Goal: Task Accomplishment & Management: Use online tool/utility

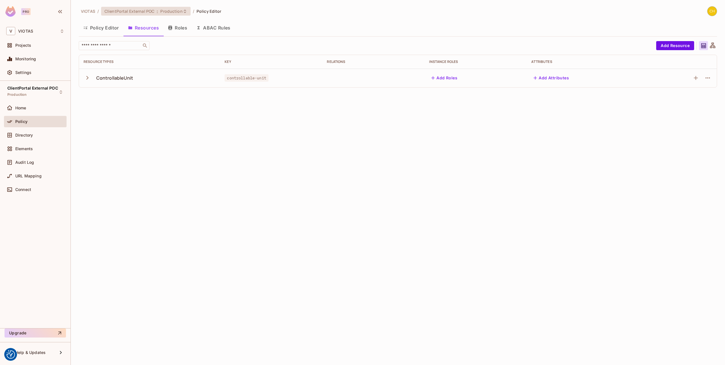
click at [170, 10] on span "Production" at bounding box center [171, 11] width 22 height 5
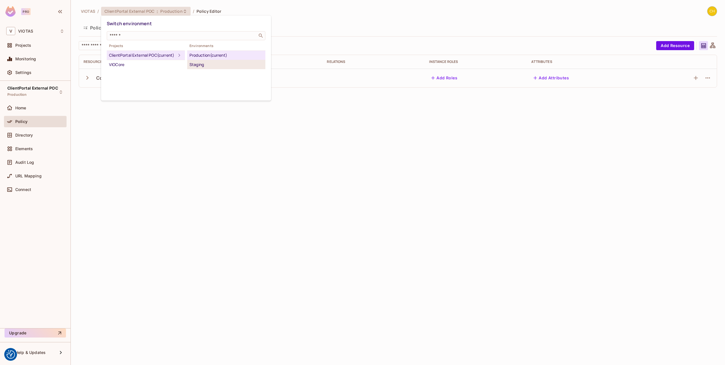
click at [202, 64] on div "Staging" at bounding box center [227, 64] width 74 height 7
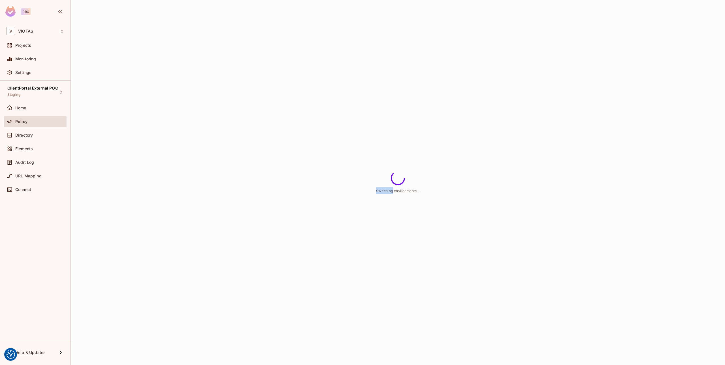
click at [202, 64] on div "Switching environments..." at bounding box center [398, 182] width 655 height 365
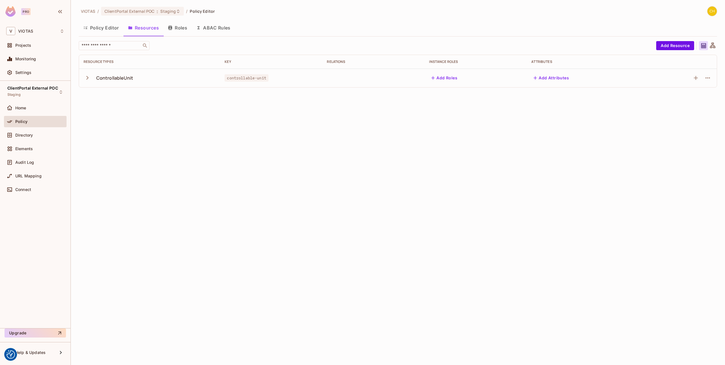
drag, startPoint x: 445, startPoint y: 141, endPoint x: 560, endPoint y: 93, distance: 124.5
click at [445, 141] on div "VIOTAS / ClientPortal External POC : Staging / Policy Editor Policy Editor Reso…" at bounding box center [398, 182] width 655 height 365
click at [660, 47] on button "Add Resource" at bounding box center [676, 45] width 38 height 9
click at [660, 47] on body "We use cookies to enhance your browsing experience, serve personalized ads or c…" at bounding box center [362, 182] width 725 height 365
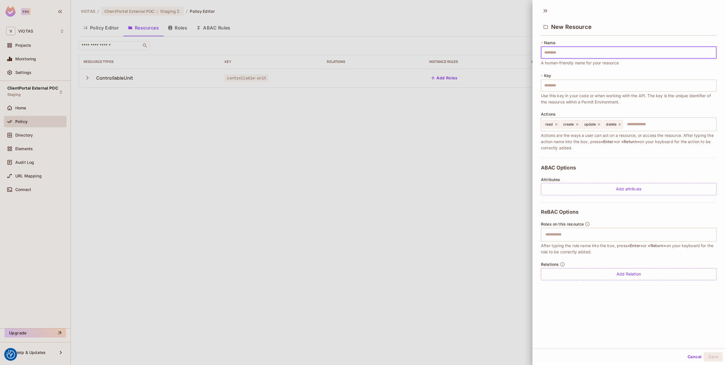
click at [570, 54] on input "text" at bounding box center [629, 53] width 176 height 12
type input "****"
click at [568, 82] on input "****" at bounding box center [629, 86] width 176 height 12
drag, startPoint x: 535, startPoint y: 85, endPoint x: 521, endPoint y: 84, distance: 14.2
click at [521, 84] on div "New Resource * Name **** ​ A human-friendly name for your resource * Key **** ​…" at bounding box center [362, 182] width 725 height 365
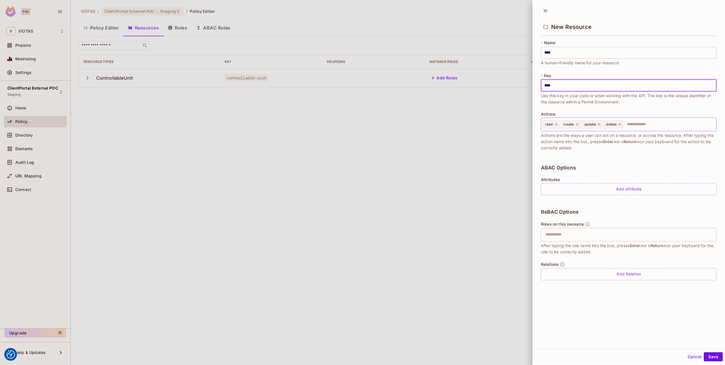
click at [578, 124] on icon at bounding box center [578, 124] width 4 height 4
click at [578, 124] on icon at bounding box center [578, 124] width 2 height 2
click at [578, 124] on icon at bounding box center [577, 124] width 4 height 4
type input "****"
click at [593, 148] on span "Actions are the ways a user can act on a resource, or access the resource. Afte…" at bounding box center [629, 141] width 176 height 19
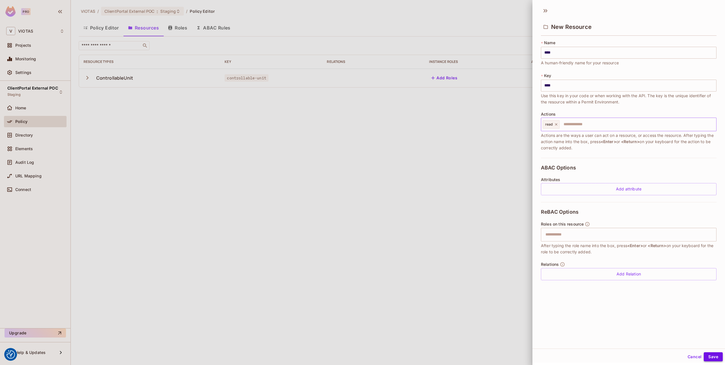
click at [708, 353] on button "Save" at bounding box center [713, 356] width 19 height 9
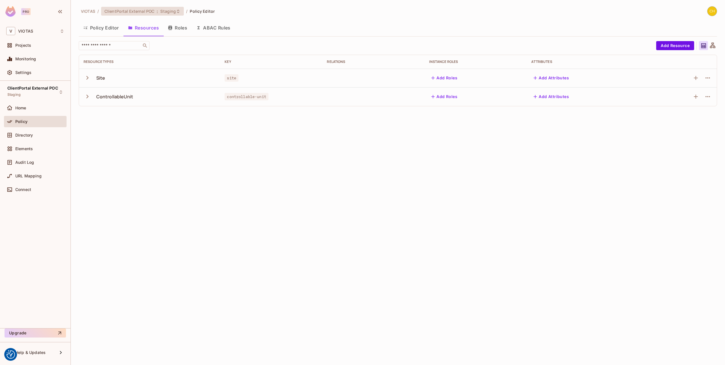
click at [179, 7] on div "ClientPortal External POC : Staging" at bounding box center [142, 11] width 83 height 9
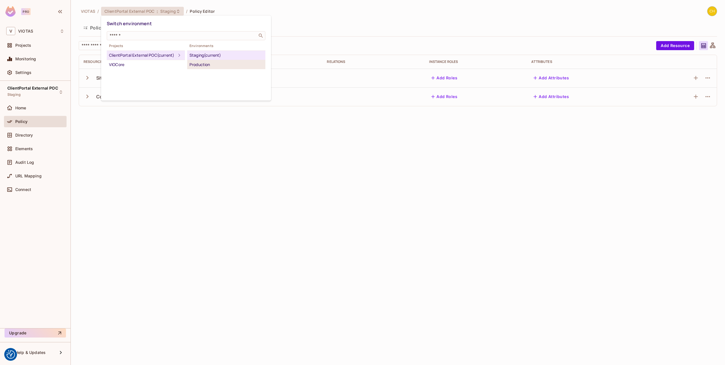
click at [211, 65] on div "Production" at bounding box center [227, 64] width 74 height 7
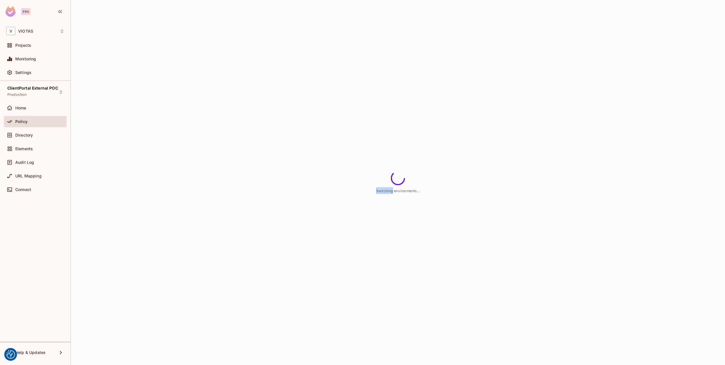
click at [211, 65] on div "Switching environments..." at bounding box center [398, 182] width 655 height 365
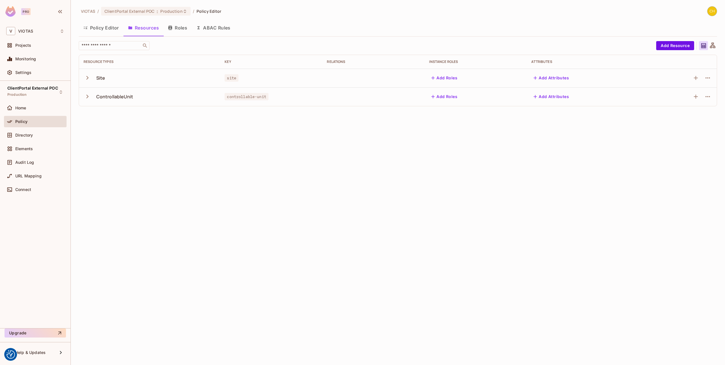
click at [90, 78] on icon "button" at bounding box center [88, 78] width 8 height 8
click at [162, 99] on div "ControllableUnit" at bounding box center [150, 97] width 132 height 12
click at [88, 98] on icon "button" at bounding box center [88, 97] width 8 height 8
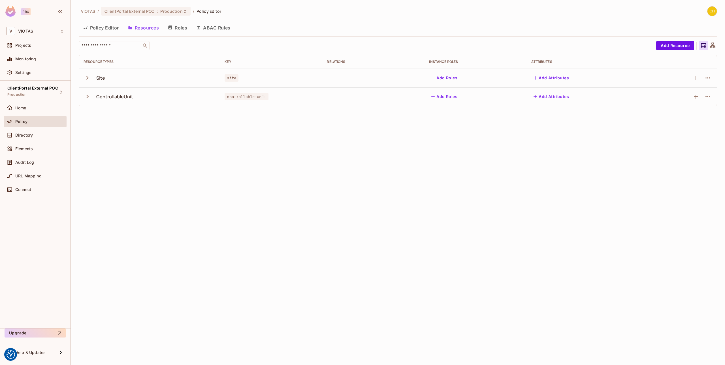
click at [224, 156] on div "VIOTAS / ClientPortal External POC : Production / Policy Editor Policy Editor R…" at bounding box center [398, 182] width 655 height 365
